Goal: Contribute content: Contribute content

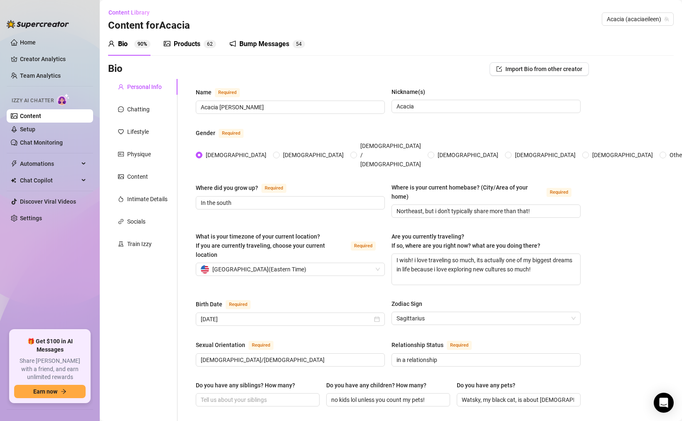
click at [201, 47] on div "Products 6 2" at bounding box center [190, 44] width 52 height 10
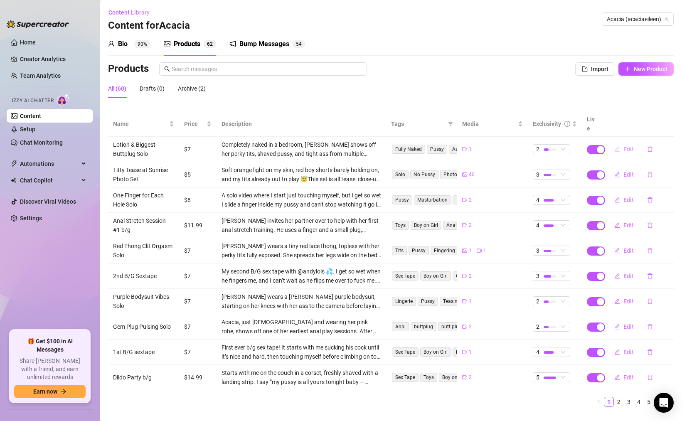
click at [623, 145] on button "Edit" at bounding box center [624, 149] width 33 height 13
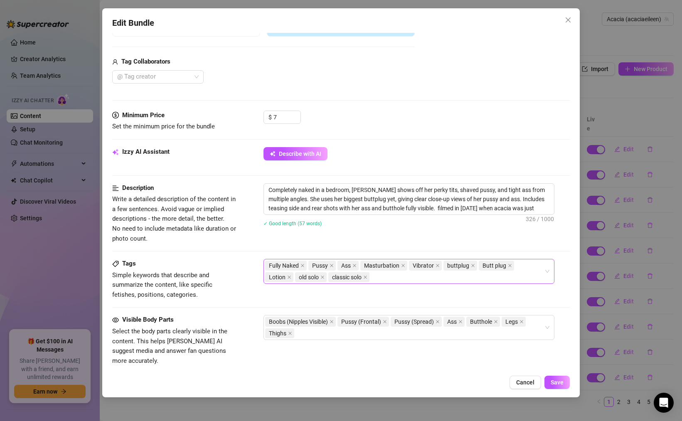
scroll to position [256, 0]
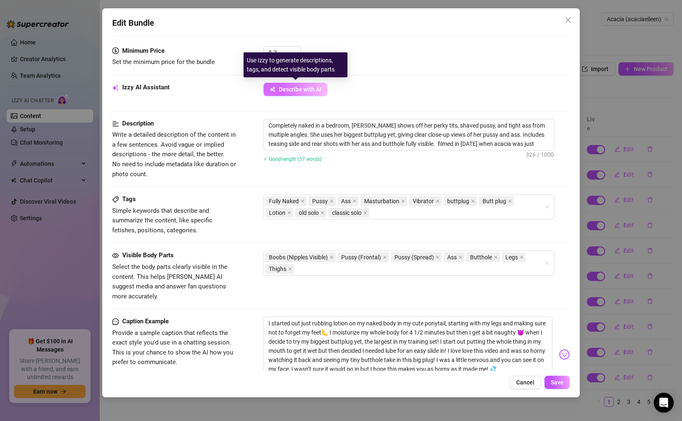
click at [300, 89] on span "Describe with AI" at bounding box center [300, 89] width 42 height 7
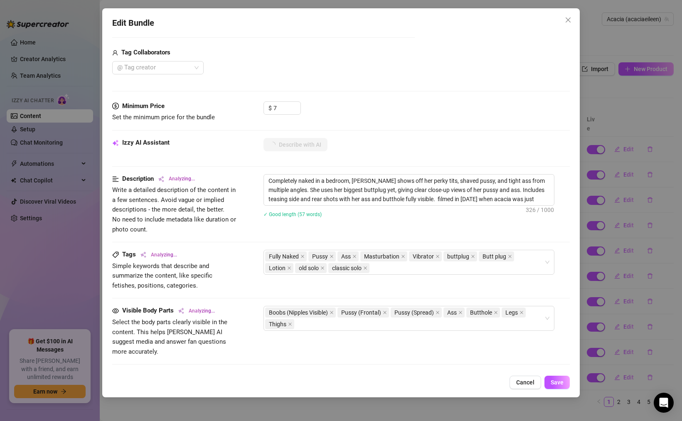
scroll to position [215, 0]
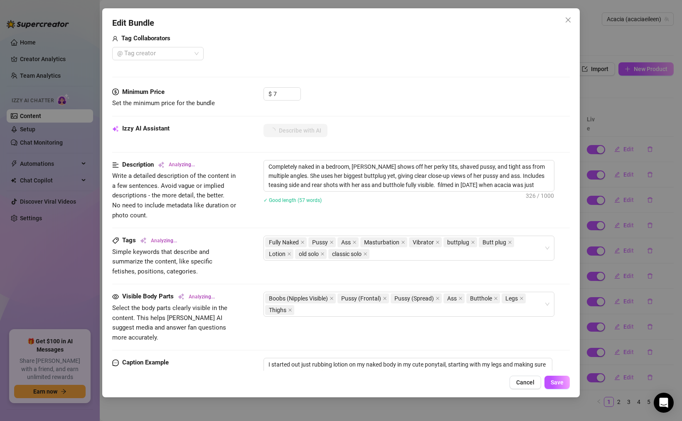
type textarea "Completely"
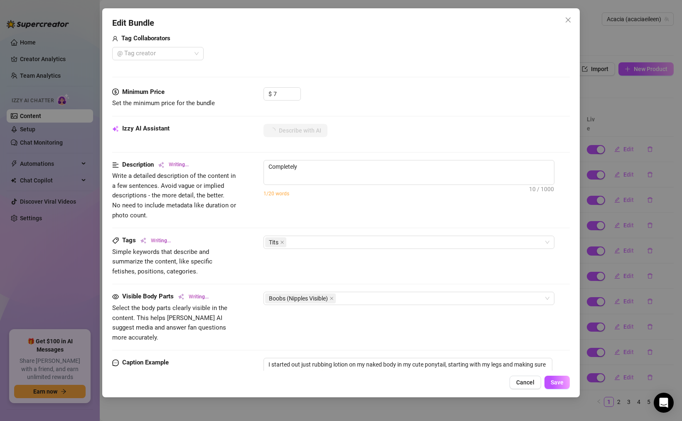
type textarea "Completely naked"
type textarea "Completely naked in"
type textarea "Completely naked in bed,"
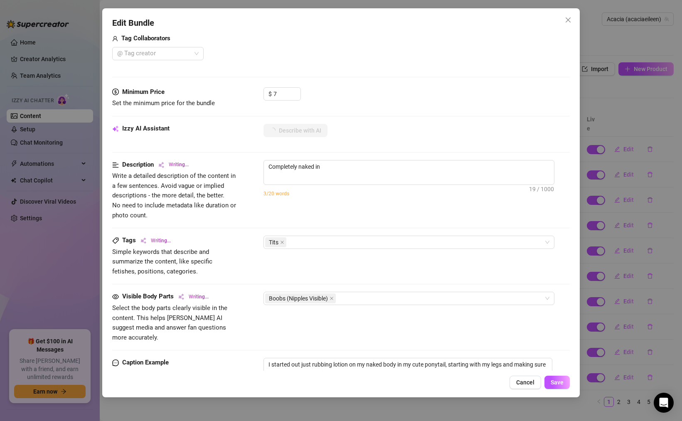
type textarea "Completely naked in bed,"
type textarea "Completely naked in bed, Acacia"
type textarea "Completely naked in bed, Acacia shows"
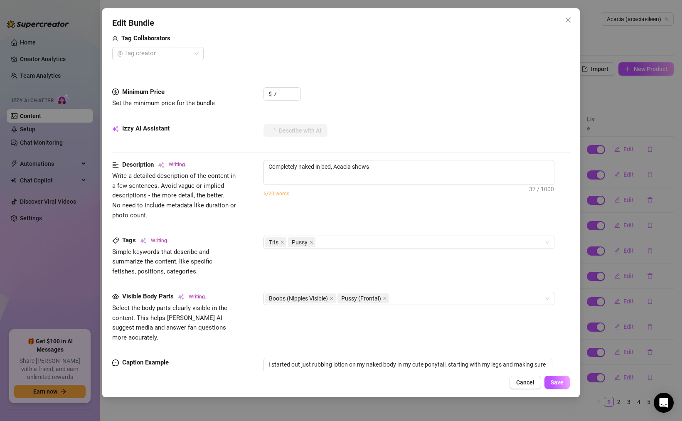
type textarea "Completely naked in bed, Acacia shows off"
type textarea "Completely naked in bed, [PERSON_NAME] shows off her"
type textarea "Completely naked in bed, [PERSON_NAME] shows off her perky"
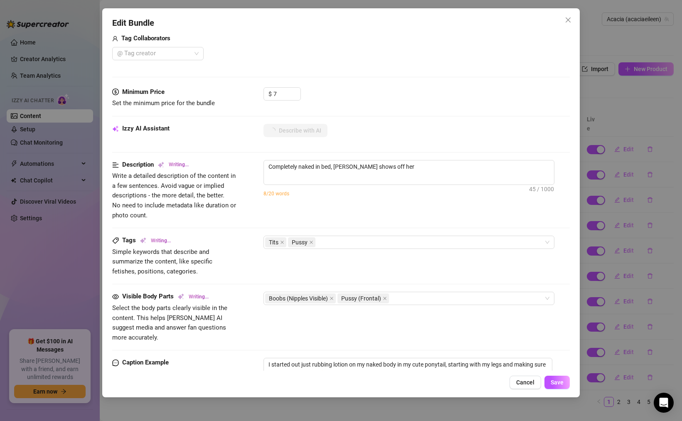
type textarea "Completely naked in bed, [PERSON_NAME] shows off her perky"
type textarea "Completely naked in bed, [PERSON_NAME] shows off her perky tits,"
type textarea "Completely naked in bed, [PERSON_NAME] shows off her perky tits, tight"
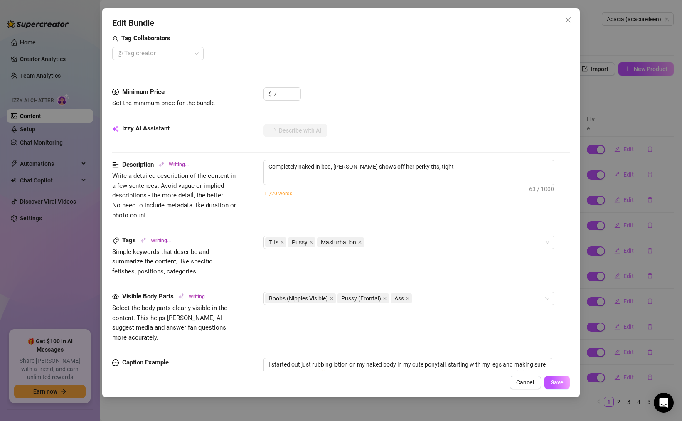
type textarea "Completely naked in bed, [PERSON_NAME] shows off her perky tits, tight pussy,"
type textarea "Completely naked in bed, [PERSON_NAME] shows off her perky tits, tight pussy, a…"
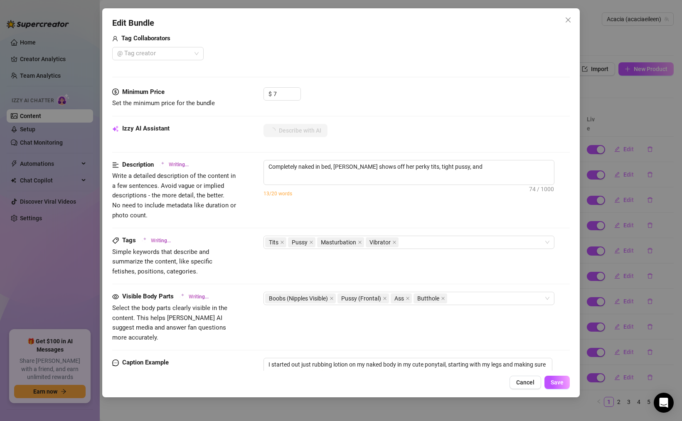
type textarea "Completely naked in bed, [PERSON_NAME] shows off her perky tits, tight pussy, a…"
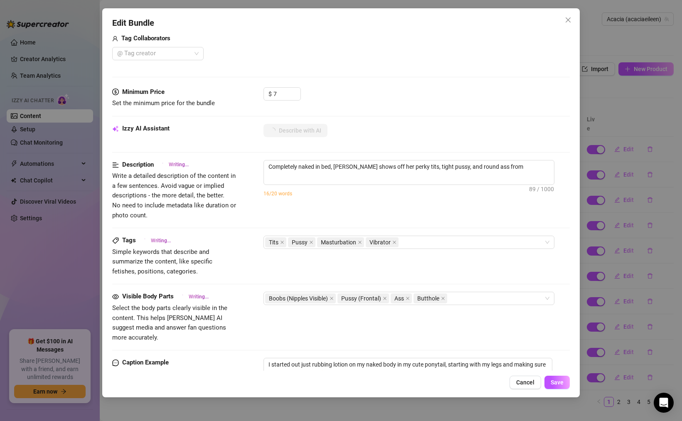
type textarea "Completely naked in bed, [PERSON_NAME] shows off her perky tits, tight pussy, a…"
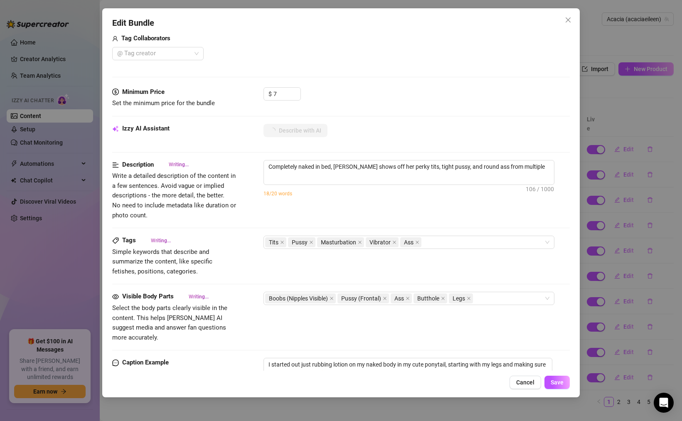
type textarea "Completely naked in bed, [PERSON_NAME] shows off her perky tits, tight pussy, a…"
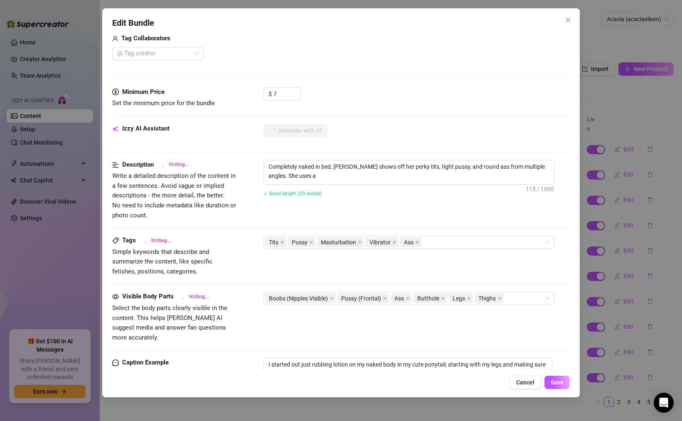
type textarea "Completely naked in bed, [PERSON_NAME] shows off her perky tits, tight pussy, a…"
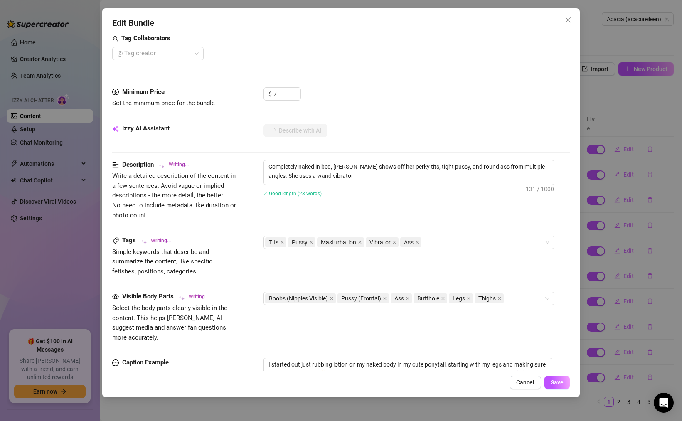
type textarea "Completely naked in bed, [PERSON_NAME] shows off her perky tits, tight pussy, a…"
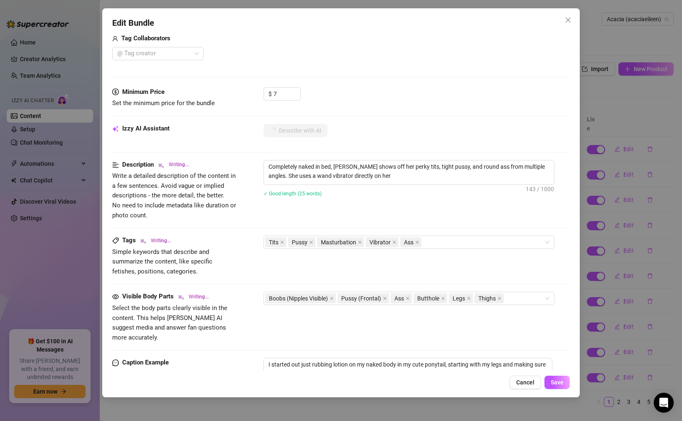
type textarea "Completely naked in bed, [PERSON_NAME] shows off her perky tits, tight pussy, a…"
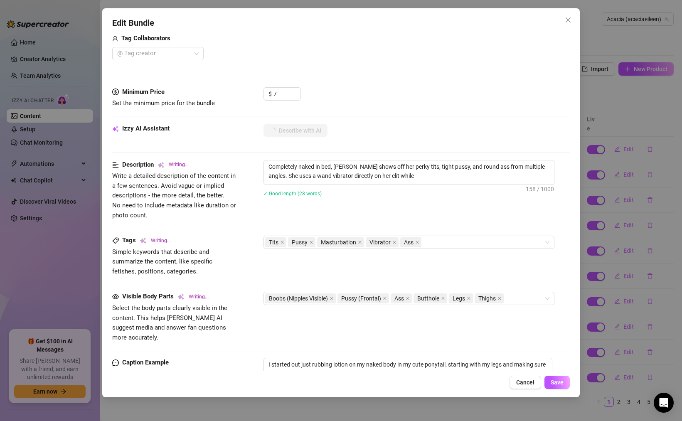
type textarea "Completely naked in bed, [PERSON_NAME] shows off her perky tits, tight pussy, a…"
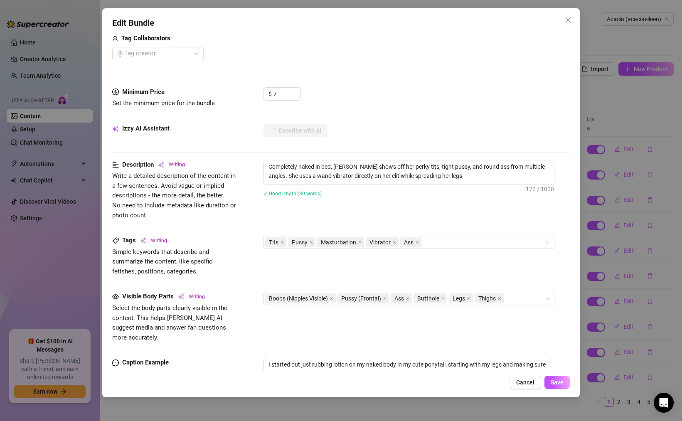
type textarea "Completely naked in bed, [PERSON_NAME] shows off her perky tits, tight pussy, a…"
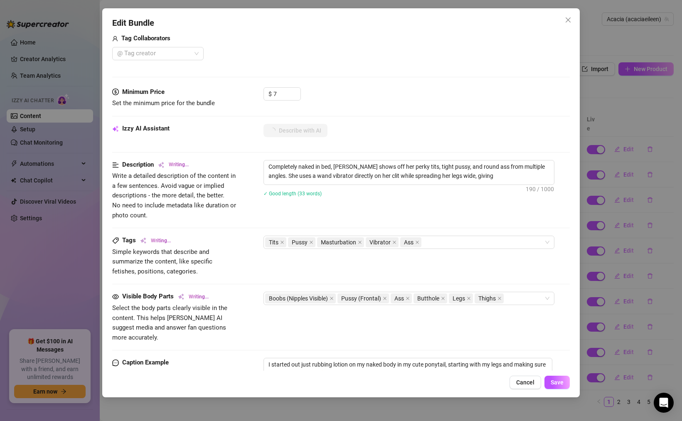
type textarea "Completely naked in bed, [PERSON_NAME] shows off her perky tits, tight pussy, a…"
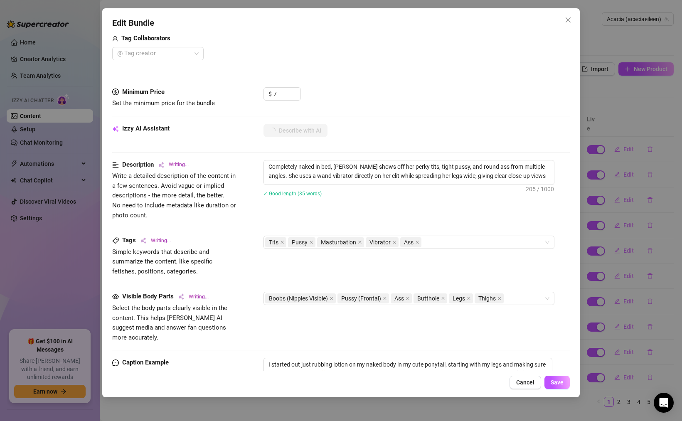
type textarea "Completely naked in bed, [PERSON_NAME] shows off her perky tits, tight pussy, a…"
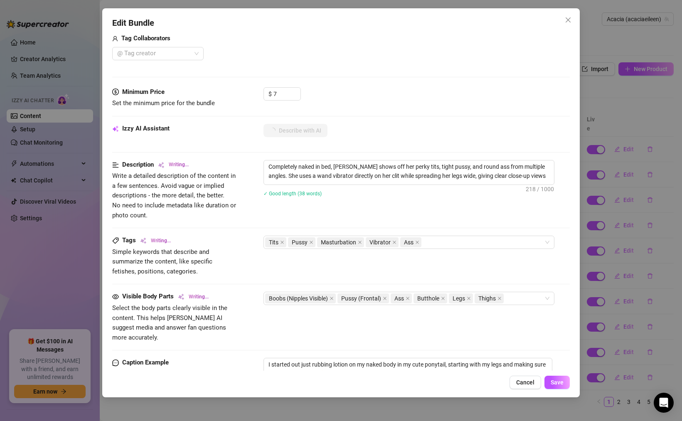
type textarea "Completely naked in bed, [PERSON_NAME] shows off her perky tits, tight pussy, a…"
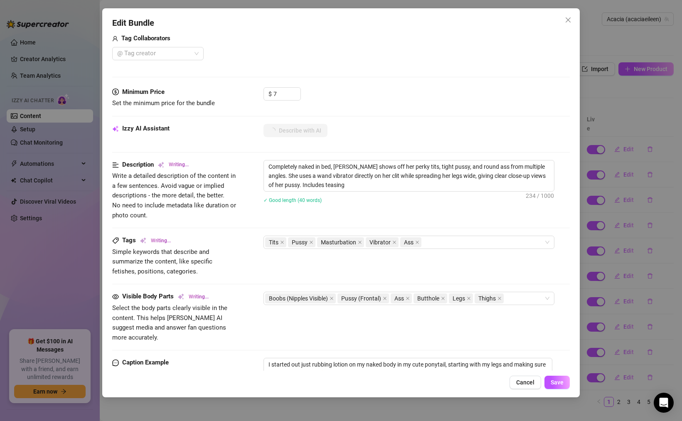
type textarea "Completely naked in bed, [PERSON_NAME] shows off her perky tits, tight pussy, a…"
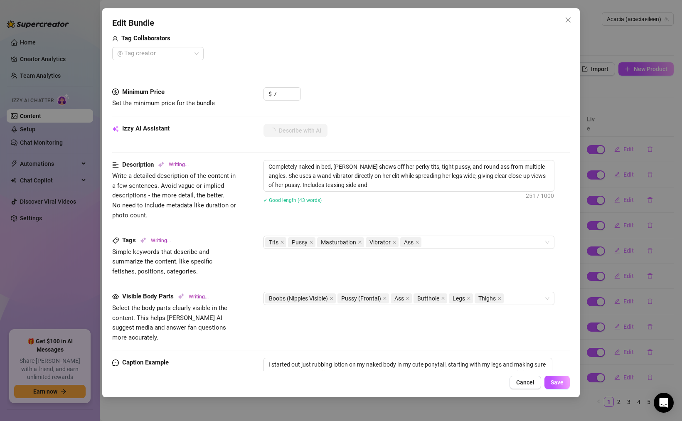
type textarea "Completely naked in bed, [PERSON_NAME] shows off her perky tits, tight pussy, a…"
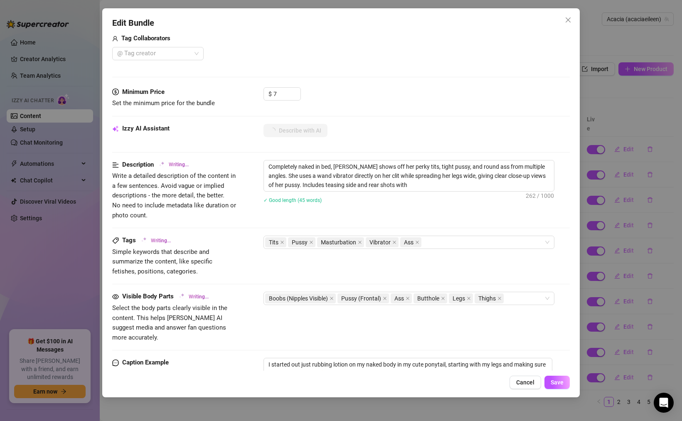
type textarea "Completely naked in bed, [PERSON_NAME] shows off her perky tits, tight pussy, a…"
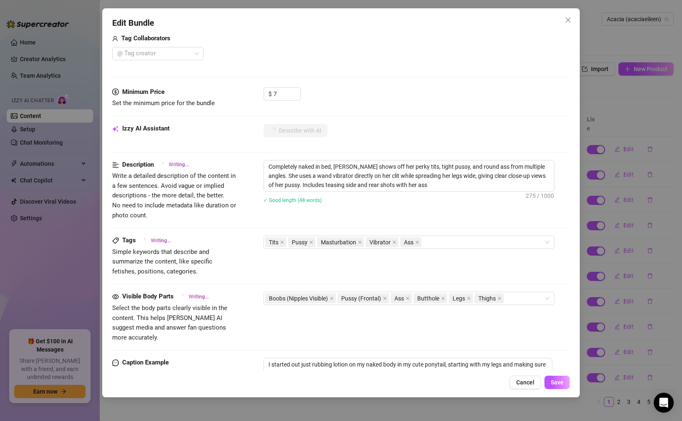
type textarea "Completely naked in bed, [PERSON_NAME] shows off her perky tits, tight pussy, a…"
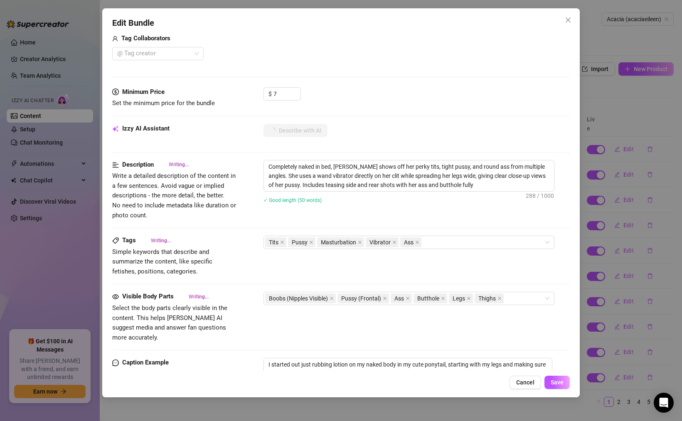
type textarea "Completely naked in bed, [PERSON_NAME] shows off her perky tits, tight pussy, a…"
click at [524, 385] on span "Cancel" at bounding box center [525, 382] width 18 height 7
